Goal: Information Seeking & Learning: Learn about a topic

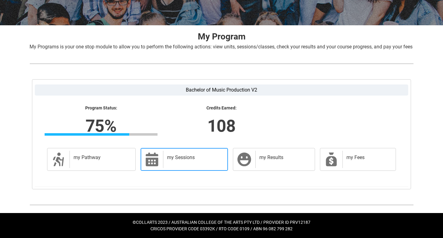
scroll to position [105, 0]
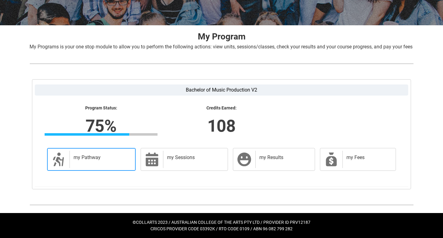
click at [113, 167] on div "my Pathway" at bounding box center [101, 159] width 63 height 17
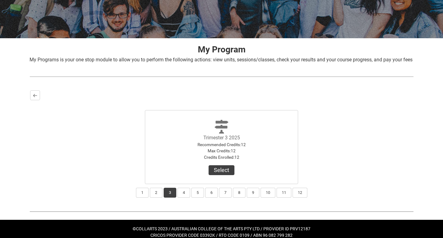
scroll to position [85, 0]
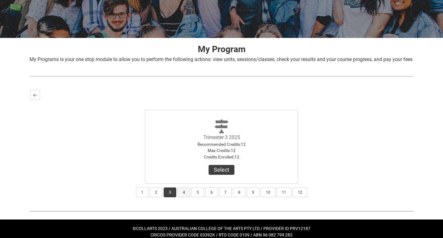
click at [182, 197] on button "4" at bounding box center [184, 192] width 13 height 10
click at [171, 197] on button "3" at bounding box center [170, 192] width 13 height 10
click at [223, 175] on button "Select" at bounding box center [222, 170] width 26 height 10
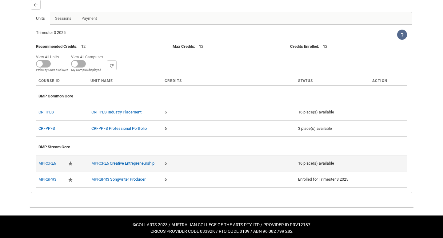
scroll to position [176, 0]
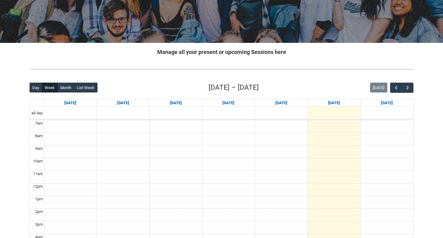
scroll to position [82, 0]
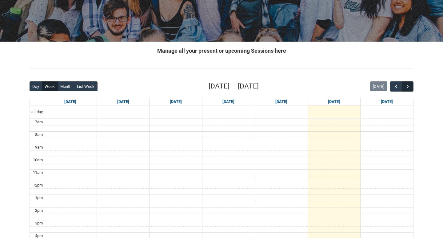
click at [404, 86] on button "button" at bounding box center [408, 86] width 12 height 10
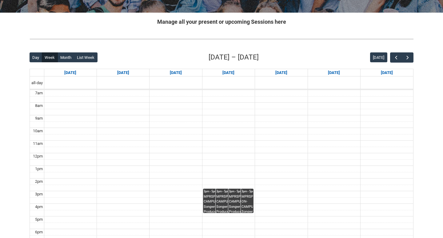
scroll to position [112, 0]
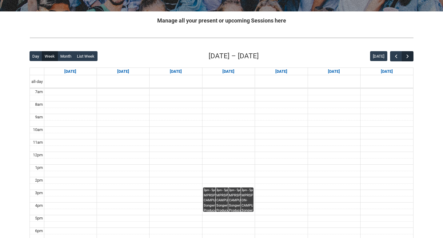
click at [408, 58] on span "button" at bounding box center [408, 56] width 6 height 6
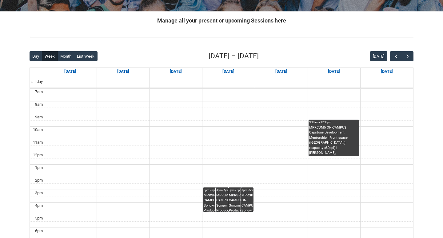
click at [335, 149] on div "MPRCDM5 ON-CAMPUS Capstone Development Mentorship | Front space (Brunswick St.)…" at bounding box center [333, 140] width 49 height 31
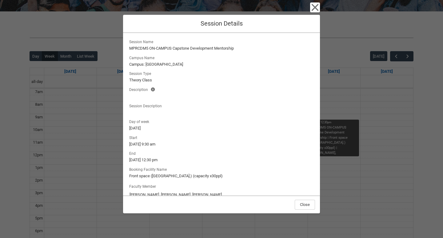
click at [313, 6] on icon "button" at bounding box center [315, 7] width 10 height 10
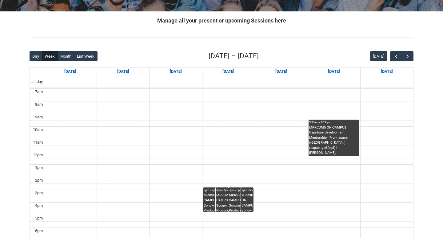
click at [335, 34] on div at bounding box center [222, 38] width 394 height 16
